Goal: Task Accomplishment & Management: Manage account settings

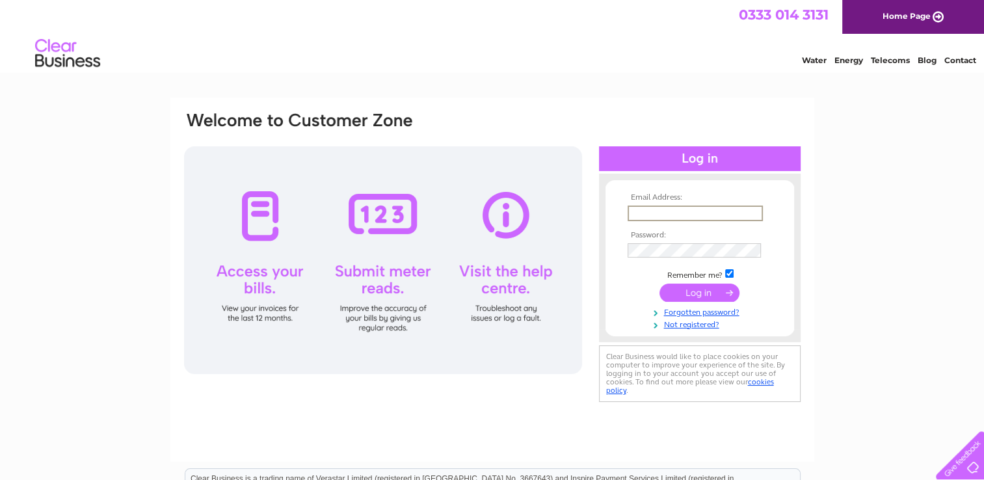
click at [718, 215] on input "text" at bounding box center [695, 214] width 135 height 16
type input "[EMAIL_ADDRESS][DOMAIN_NAME]"
click at [695, 289] on input "submit" at bounding box center [700, 291] width 80 height 18
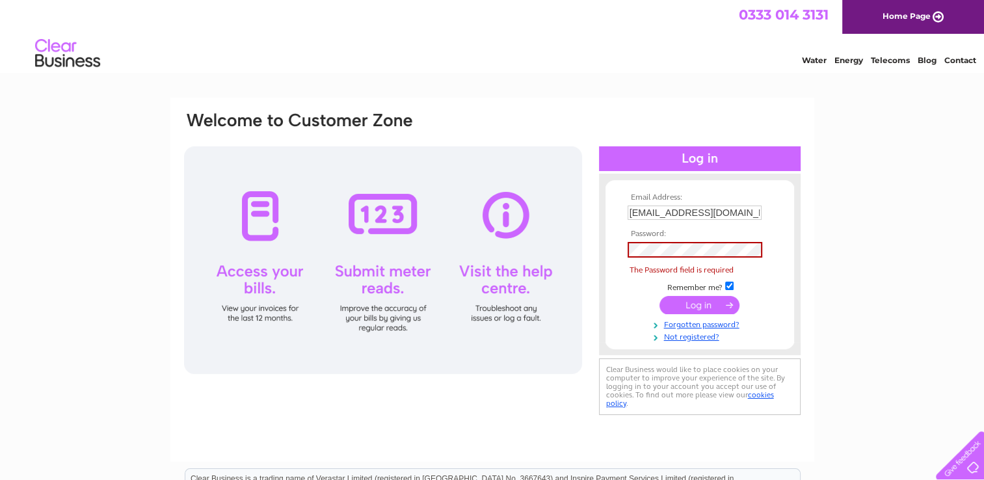
click at [661, 256] on td at bounding box center [700, 250] width 151 height 22
click at [748, 206] on input "info@playtowninverurie.com" at bounding box center [695, 213] width 134 height 14
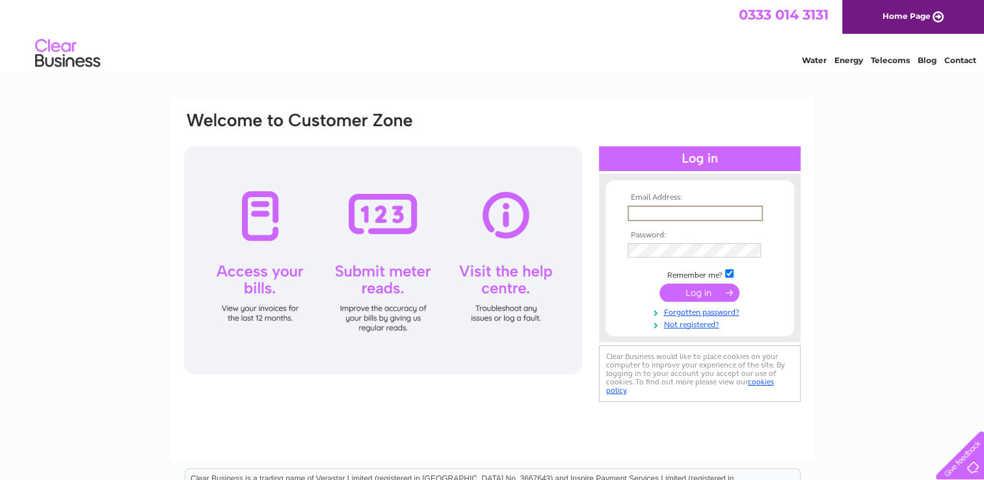
click at [644, 215] on input "text" at bounding box center [695, 214] width 135 height 16
type input "info@playtowninverurie.com"
click at [685, 290] on input "submit" at bounding box center [700, 291] width 80 height 18
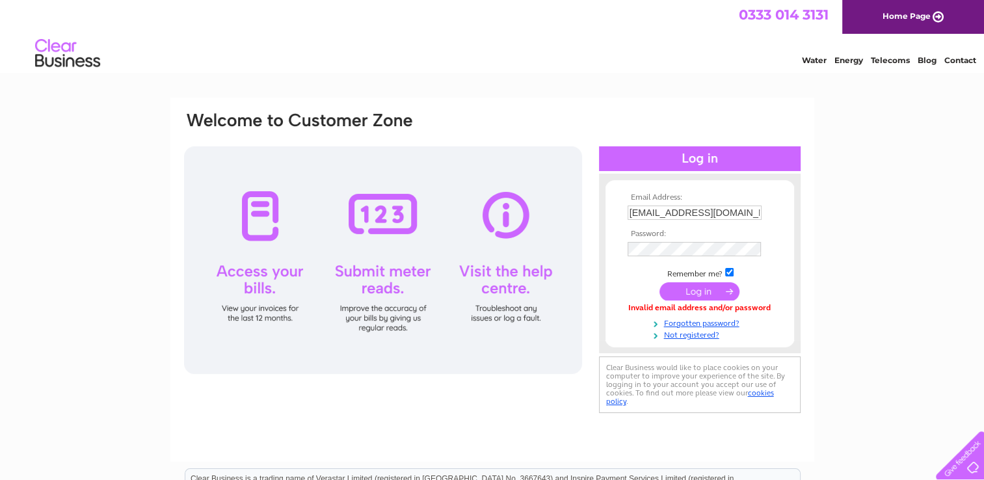
click at [727, 288] on input "submit" at bounding box center [700, 291] width 80 height 18
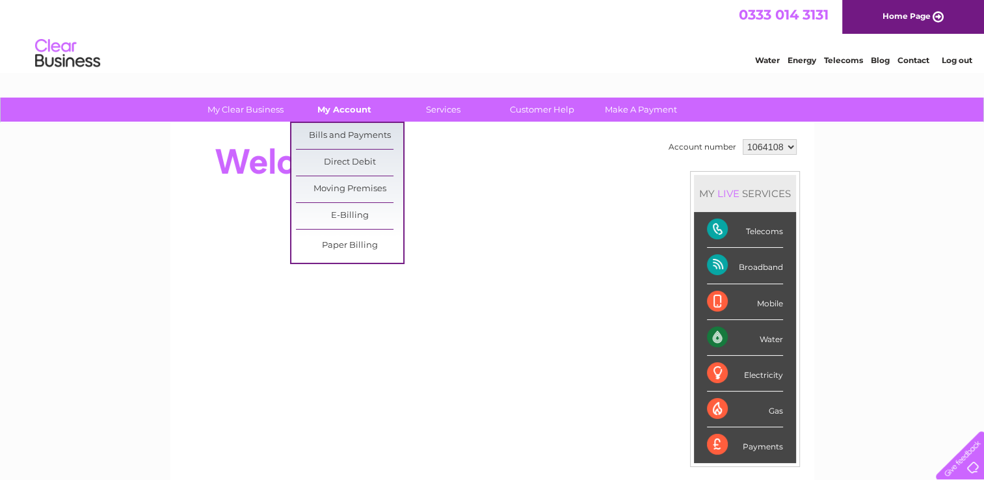
click at [346, 113] on link "My Account" at bounding box center [344, 110] width 107 height 24
click at [346, 141] on link "Bills and Payments" at bounding box center [349, 136] width 107 height 26
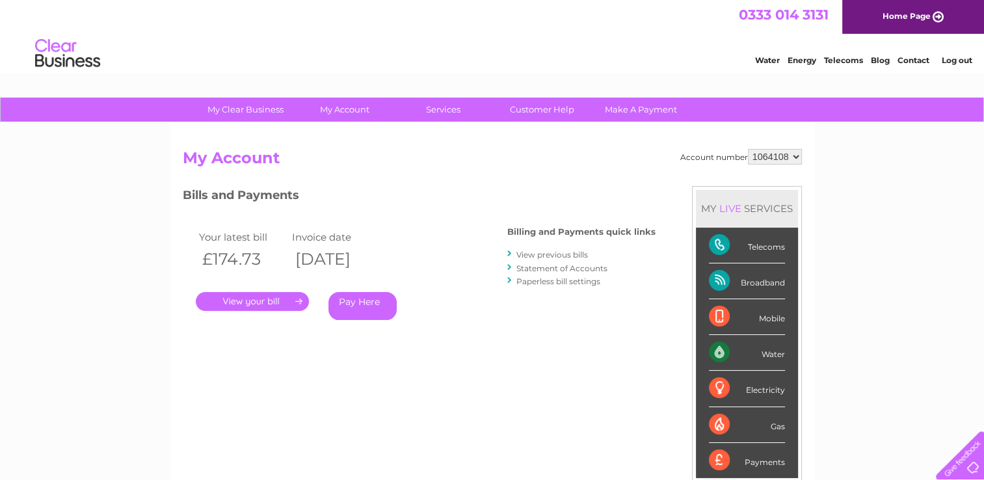
click at [260, 301] on link "." at bounding box center [252, 301] width 113 height 19
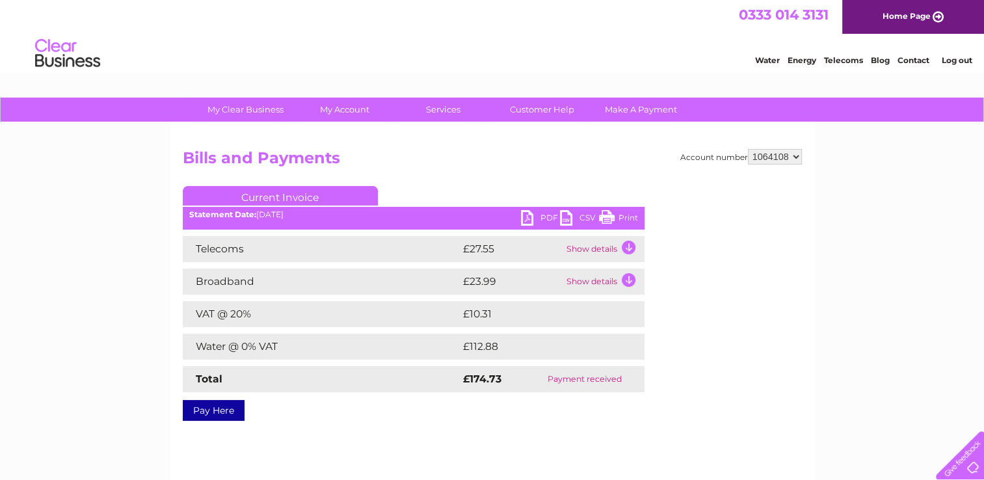
click at [535, 212] on link "PDF" at bounding box center [540, 219] width 39 height 19
